Goal: Information Seeking & Learning: Learn about a topic

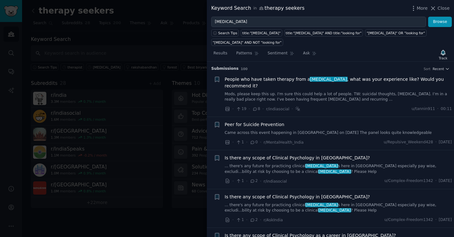
click at [244, 22] on input "[MEDICAL_DATA]" at bounding box center [318, 22] width 214 height 11
click at [428, 17] on button "Browse" at bounding box center [440, 22] width 24 height 11
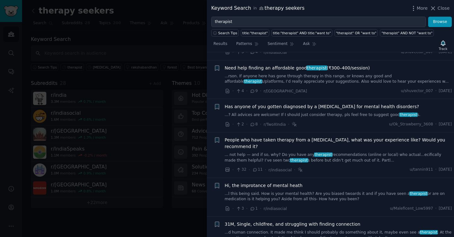
scroll to position [313, 0]
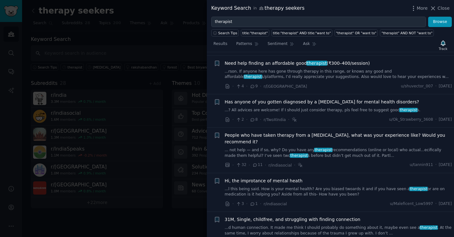
click at [226, 20] on input "therapist" at bounding box center [318, 22] width 214 height 11
type input "[MEDICAL_DATA]"
click at [428, 17] on button "Browse" at bounding box center [440, 22] width 24 height 11
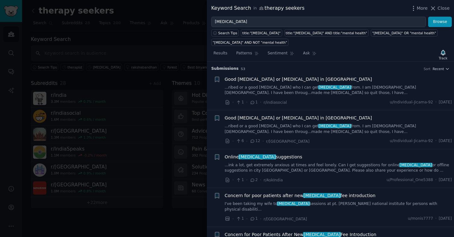
click at [324, 169] on link "...ink a lot, get extremely anxious at times and feel lonely. Can I get suggest…" at bounding box center [338, 168] width 227 height 11
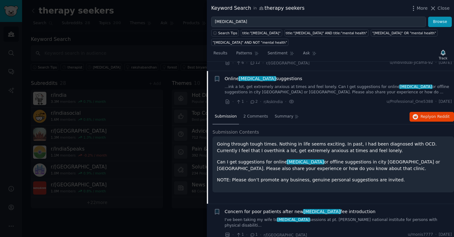
scroll to position [88, 0]
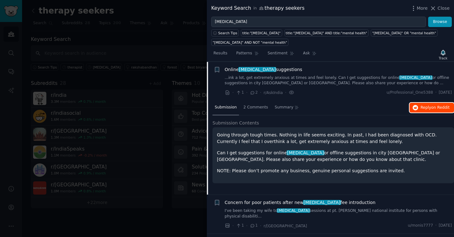
click at [427, 106] on span "Reply on Reddit" at bounding box center [434, 108] width 29 height 6
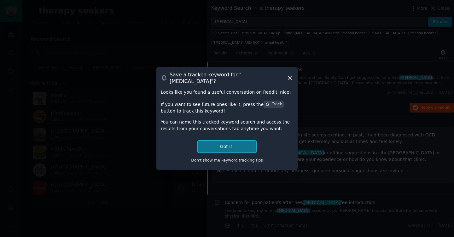
click at [231, 144] on button "Got it!" at bounding box center [226, 147] width 59 height 12
